Goal: Complete application form

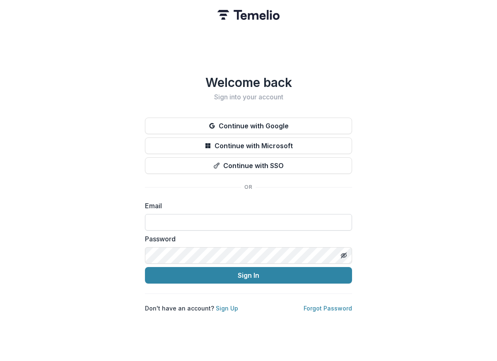
click at [164, 221] on input at bounding box center [248, 222] width 207 height 17
type input "**********"
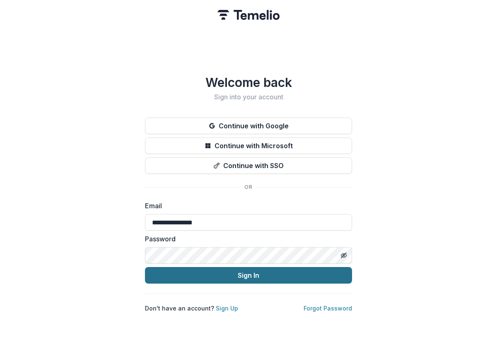
click at [226, 273] on button "Sign In" at bounding box center [248, 275] width 207 height 17
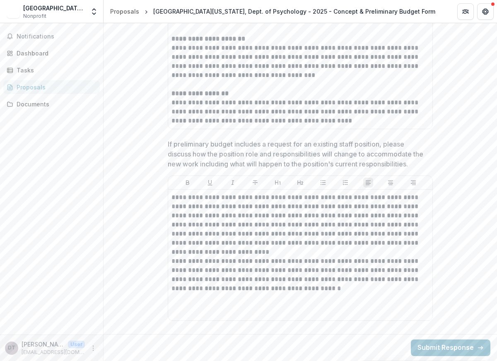
scroll to position [3116, 0]
click at [438, 348] on button "Submit Response" at bounding box center [451, 348] width 80 height 17
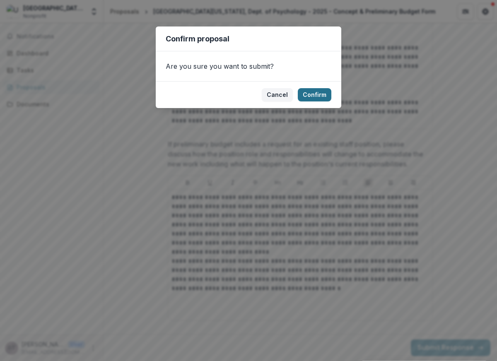
click at [316, 92] on button "Confirm" at bounding box center [315, 94] width 34 height 13
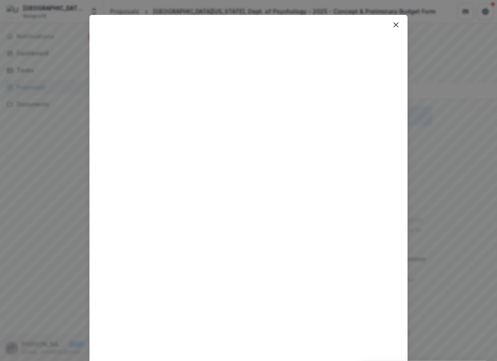
scroll to position [0, 0]
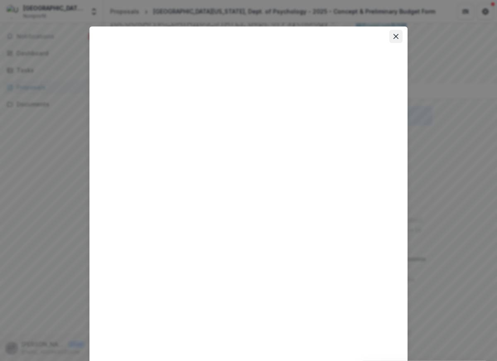
click at [394, 34] on icon "Close" at bounding box center [396, 36] width 5 height 5
